Goal: Find specific page/section: Find specific page/section

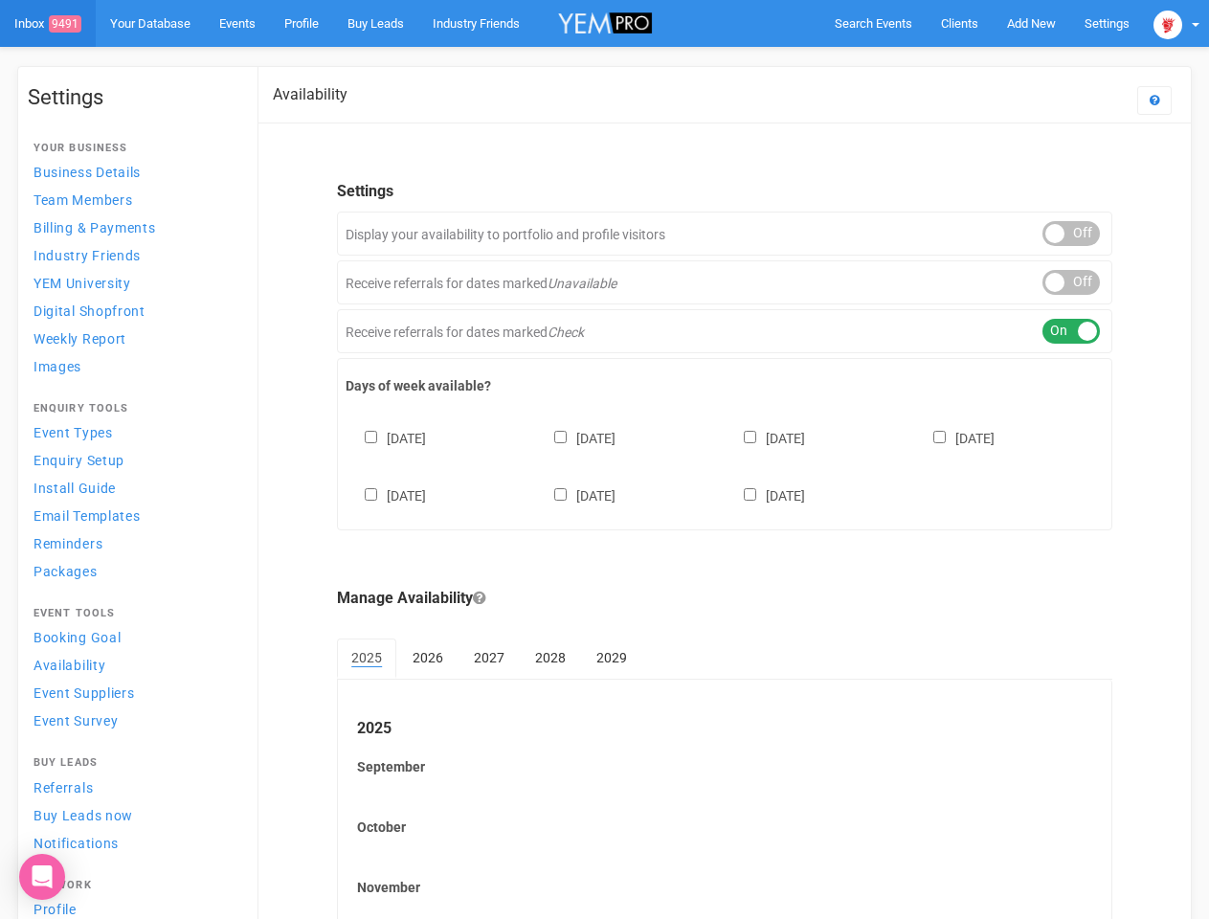
click at [604, 459] on div "[DATE] [DATE] [DATE] [DATE] [DATE] [DATE] [DATE]" at bounding box center [725, 457] width 758 height 115
click at [873, 23] on span "Search Events" at bounding box center [874, 23] width 78 height 14
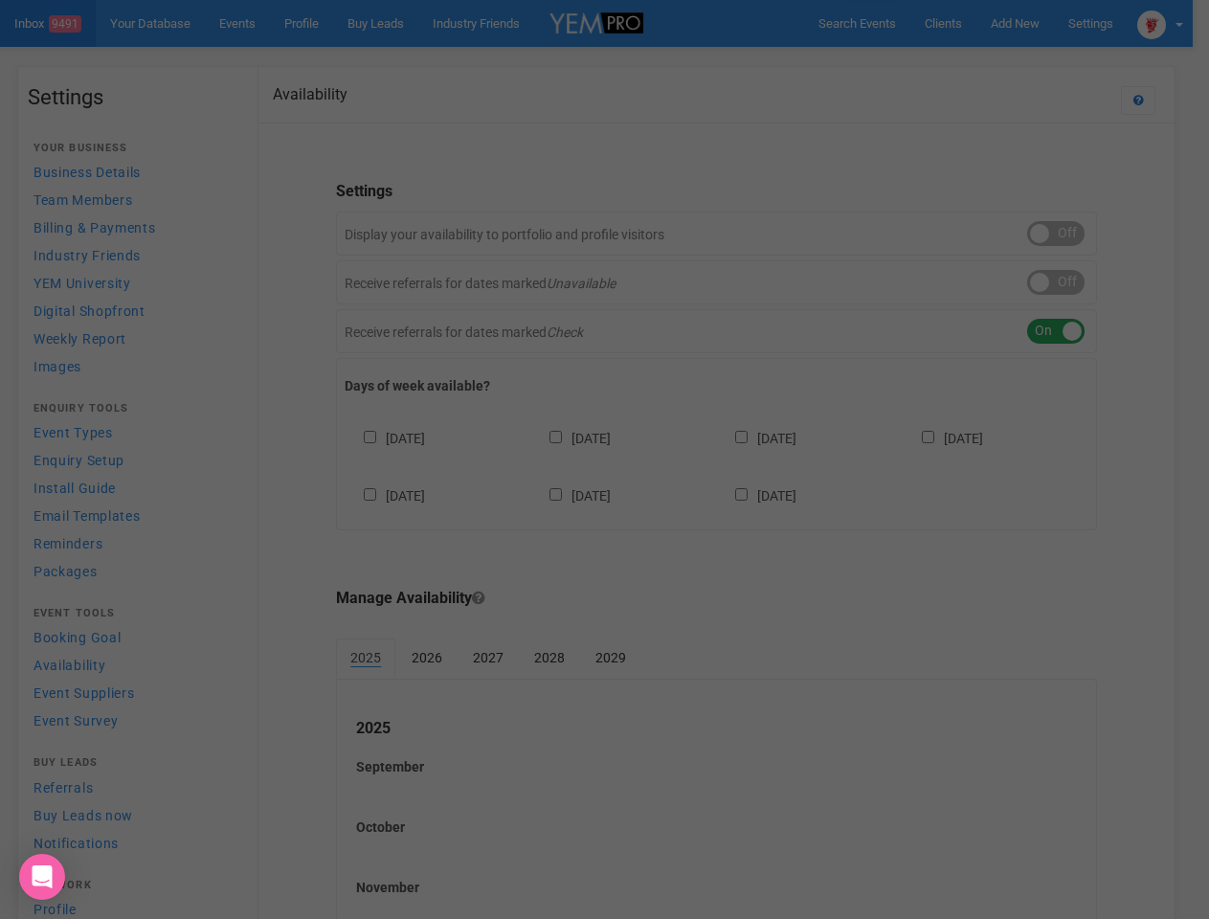
click at [0, 0] on div "Loading..." at bounding box center [0, 0] width 0 height 0
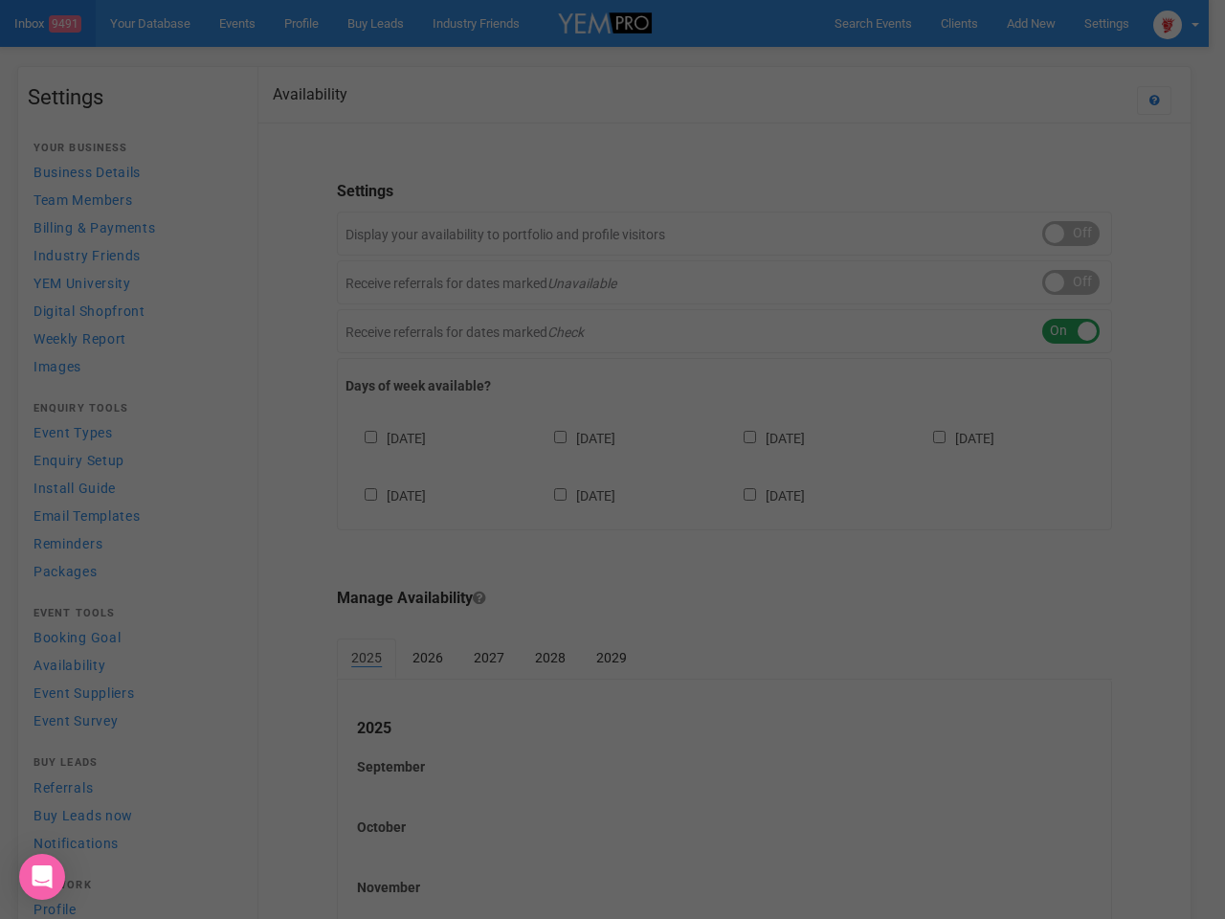
click at [987, 61] on div "Loading..." at bounding box center [612, 459] width 1225 height 919
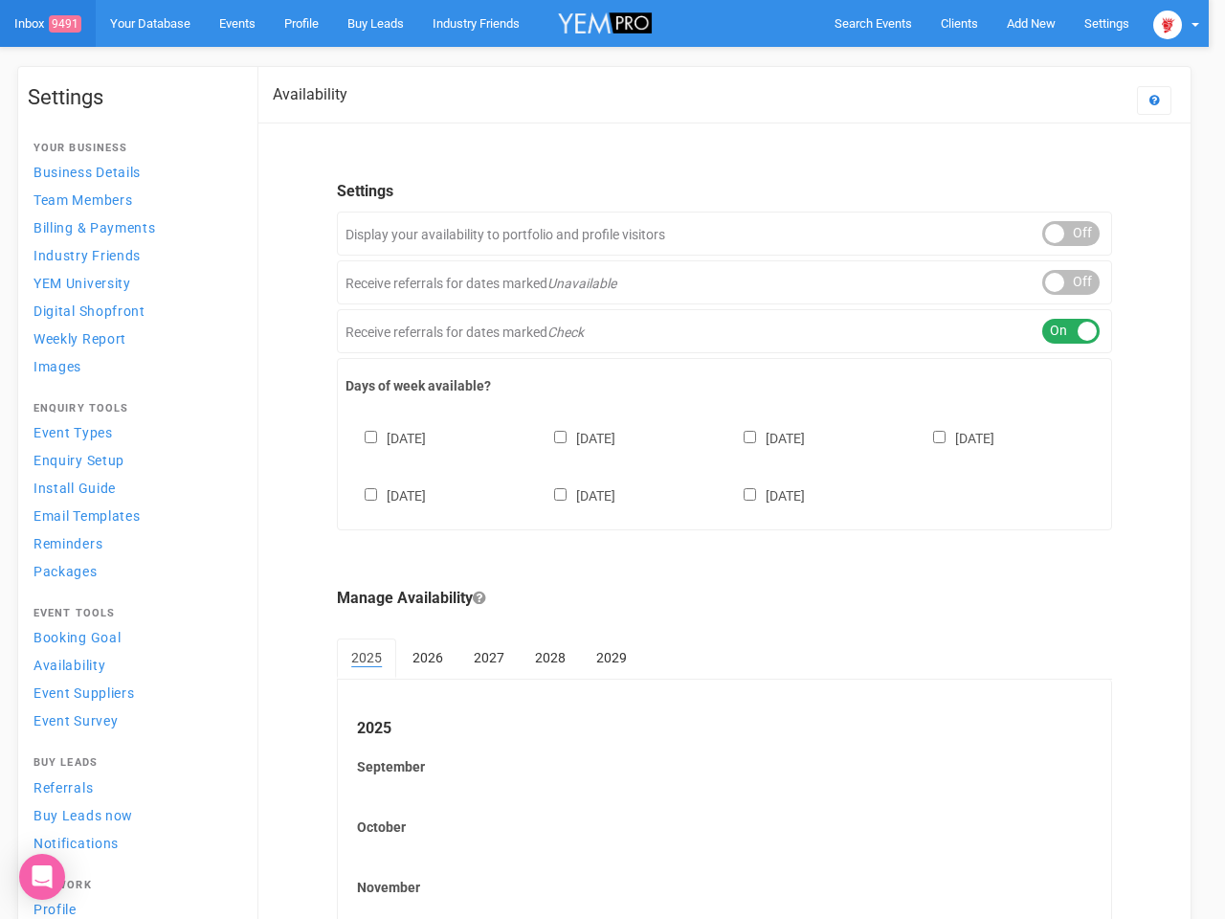
click at [1176, 23] on div at bounding box center [612, 459] width 1225 height 919
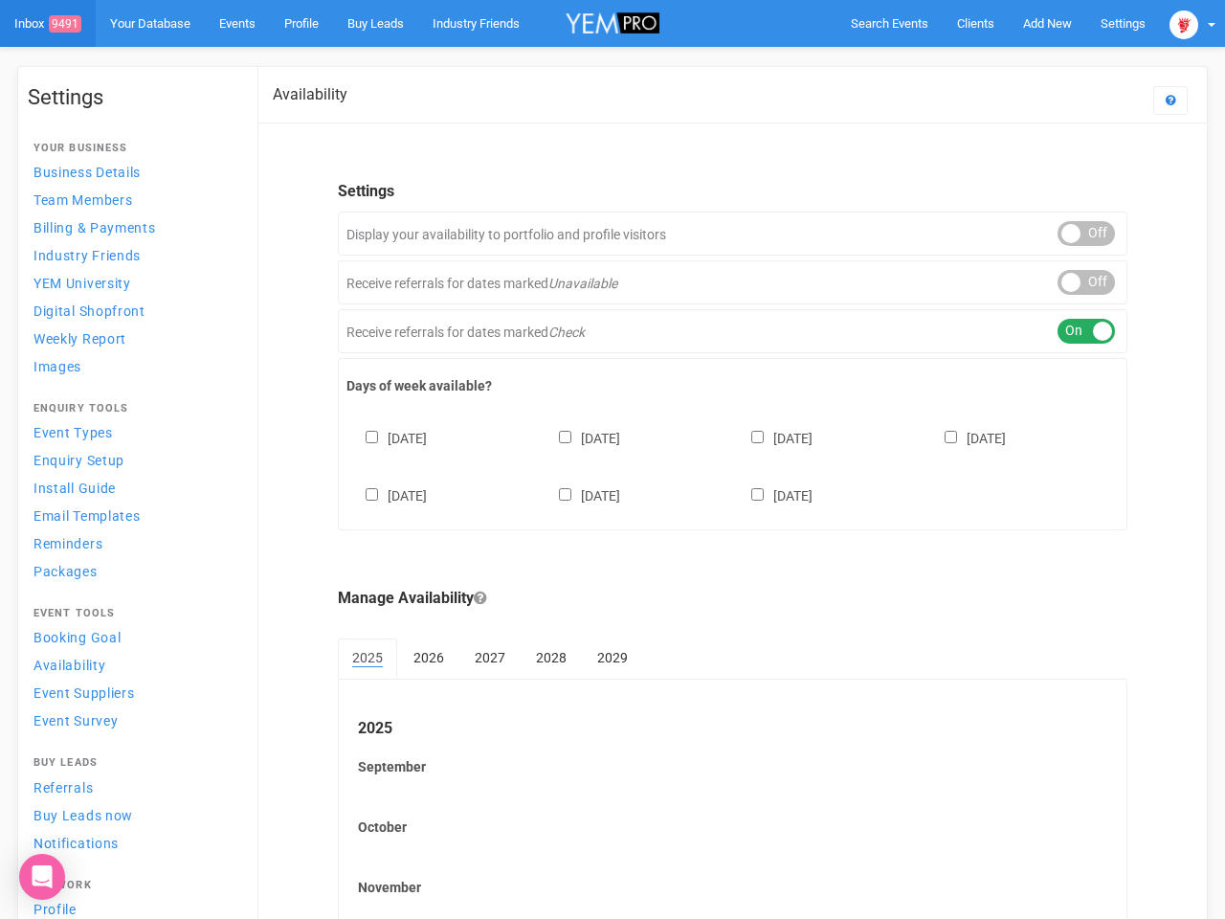
click at [1071, 234] on div "ON OFF" at bounding box center [1086, 233] width 57 height 25
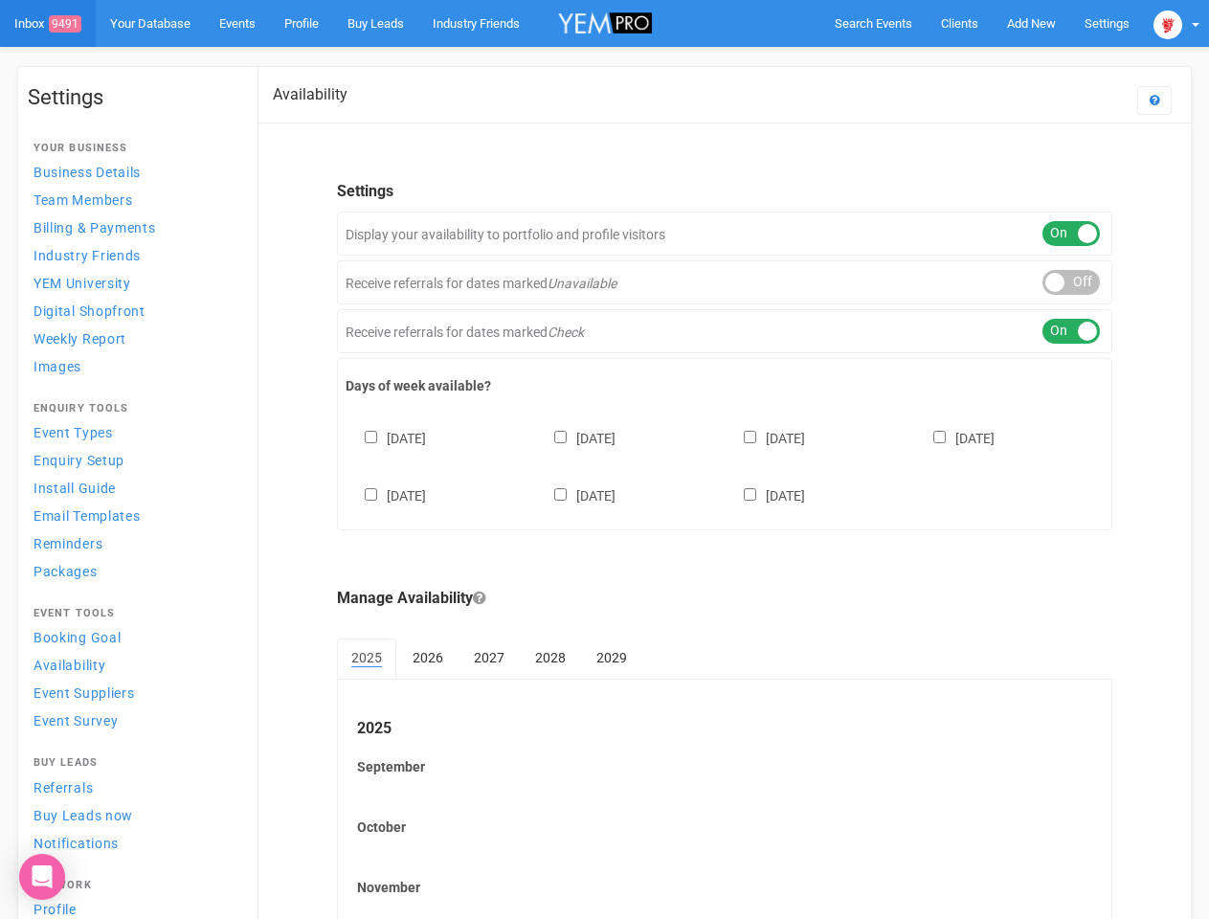
click at [1071, 282] on div "ON OFF" at bounding box center [1070, 282] width 57 height 25
click at [1071, 331] on div "ON OFF" at bounding box center [1070, 331] width 57 height 25
click at [725, 464] on div "[DATE] [DATE] [DATE] [DATE] [DATE] [DATE] [DATE]" at bounding box center [725, 457] width 758 height 115
